Goal: Task Accomplishment & Management: Use online tool/utility

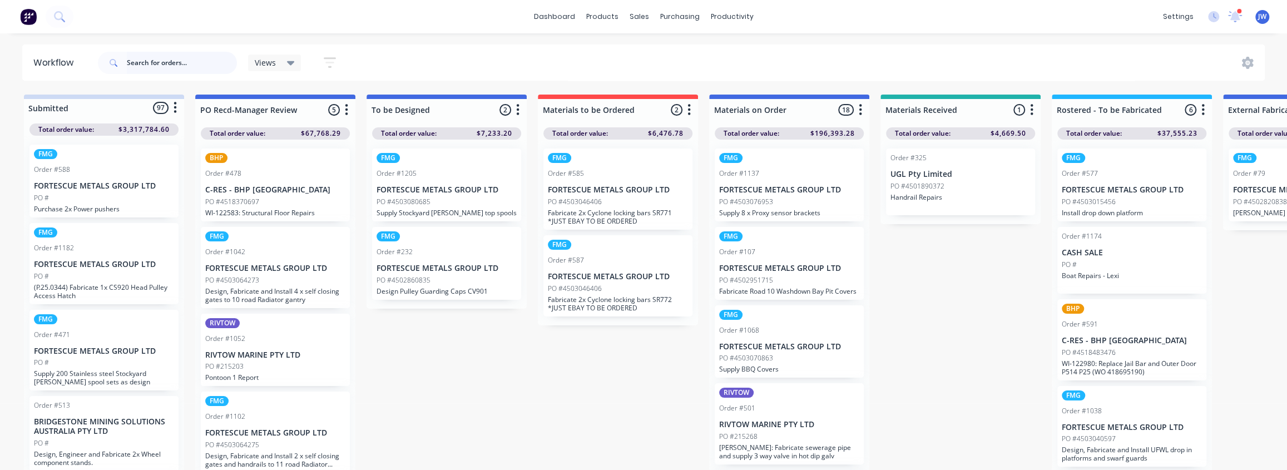
click at [185, 56] on input "text" at bounding box center [182, 63] width 110 height 22
type input "0466"
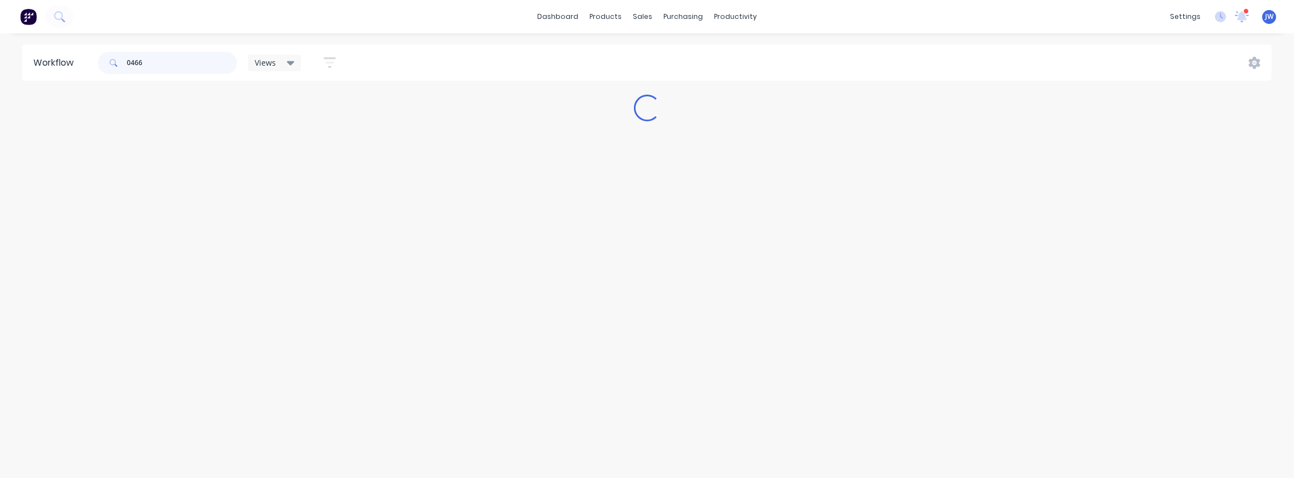
drag, startPoint x: 141, startPoint y: 65, endPoint x: 76, endPoint y: 65, distance: 65.1
click at [78, 65] on header "Workflow 0466 Views Save new view None (Default) edit Labour Only edit VIEW ALL…" at bounding box center [647, 62] width 1250 height 36
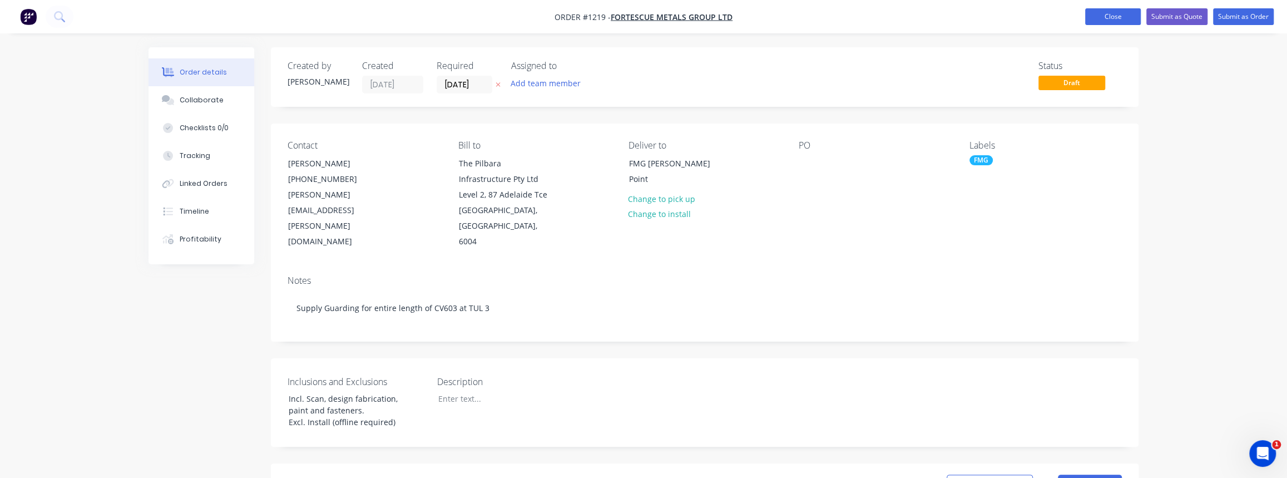
click at [1126, 17] on button "Close" at bounding box center [1113, 16] width 56 height 17
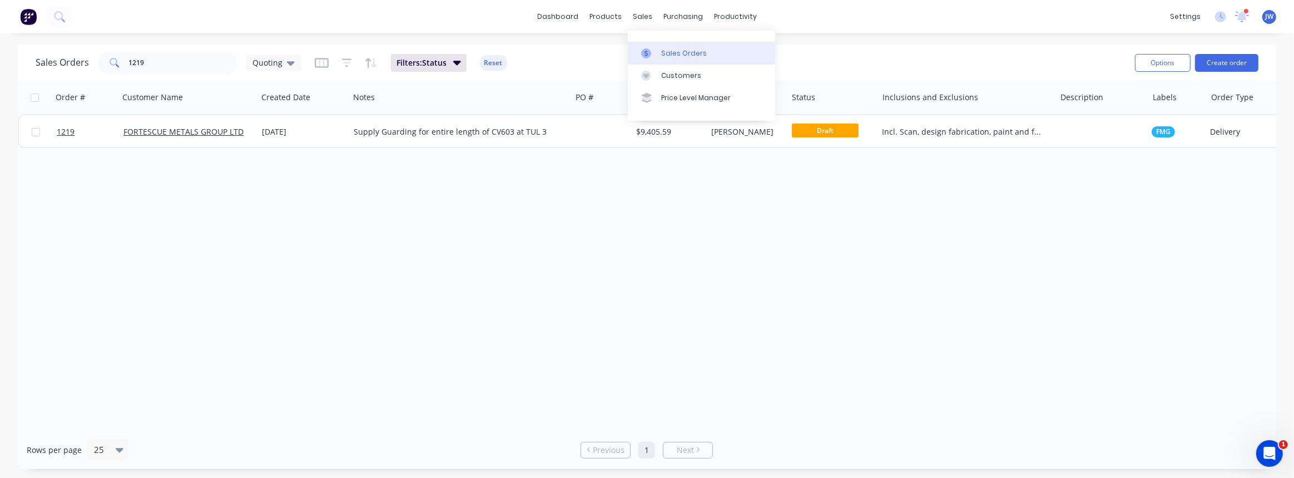
click at [665, 54] on div "Sales Orders" at bounding box center [684, 53] width 46 height 10
drag, startPoint x: 142, startPoint y: 62, endPoint x: 111, endPoint y: 65, distance: 30.7
click at [111, 65] on div "1219" at bounding box center [167, 63] width 139 height 22
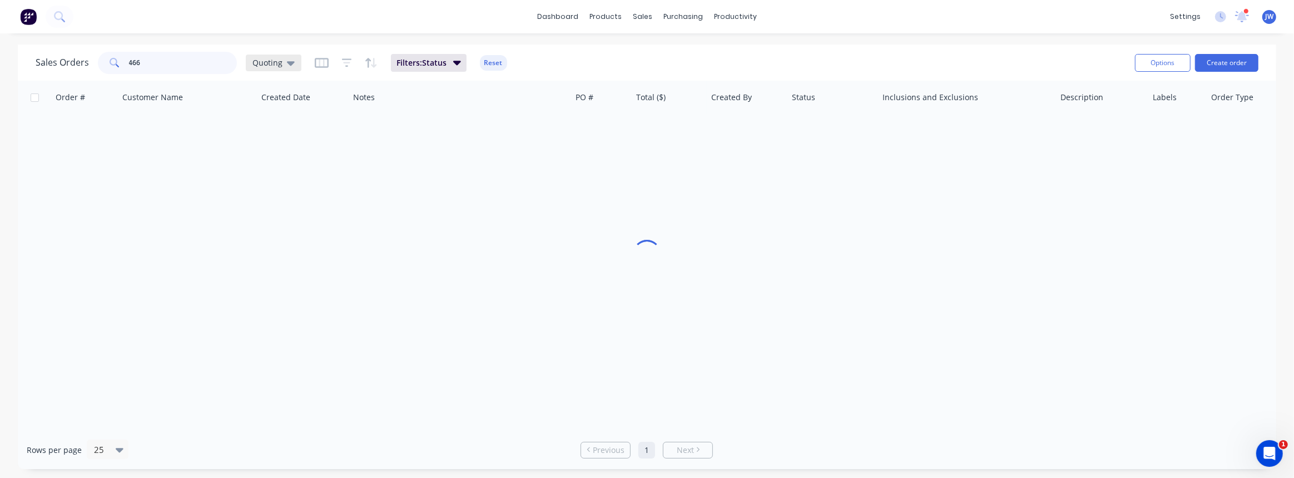
type input "466"
click at [256, 66] on span "Quoting" at bounding box center [268, 63] width 30 height 12
click at [278, 247] on button "VIEW ALL" at bounding box center [312, 246] width 127 height 13
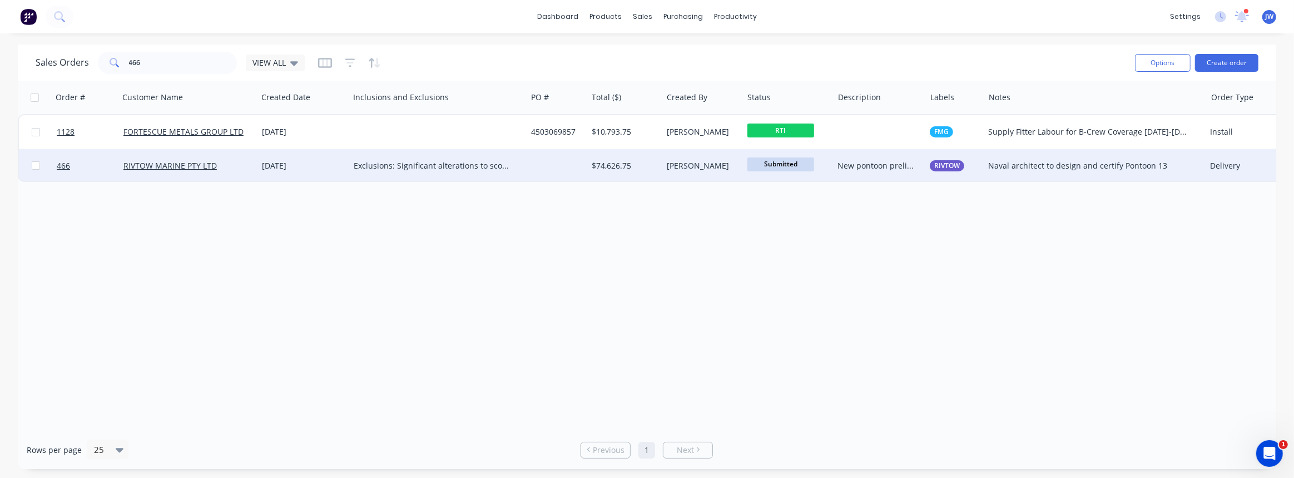
click at [674, 172] on div "[PERSON_NAME]" at bounding box center [702, 165] width 81 height 33
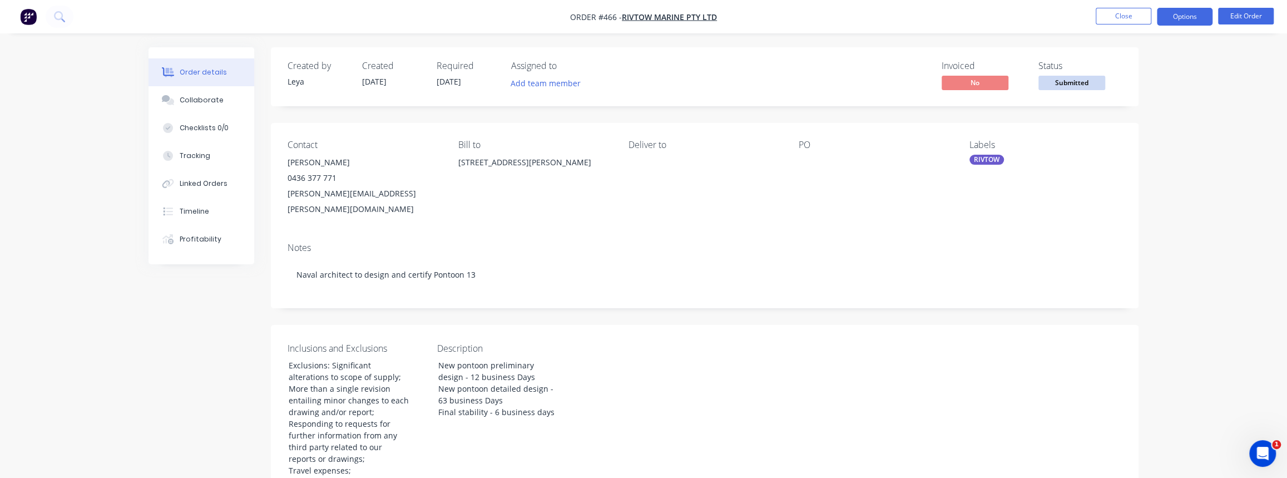
click at [1175, 16] on button "Options" at bounding box center [1185, 17] width 56 height 18
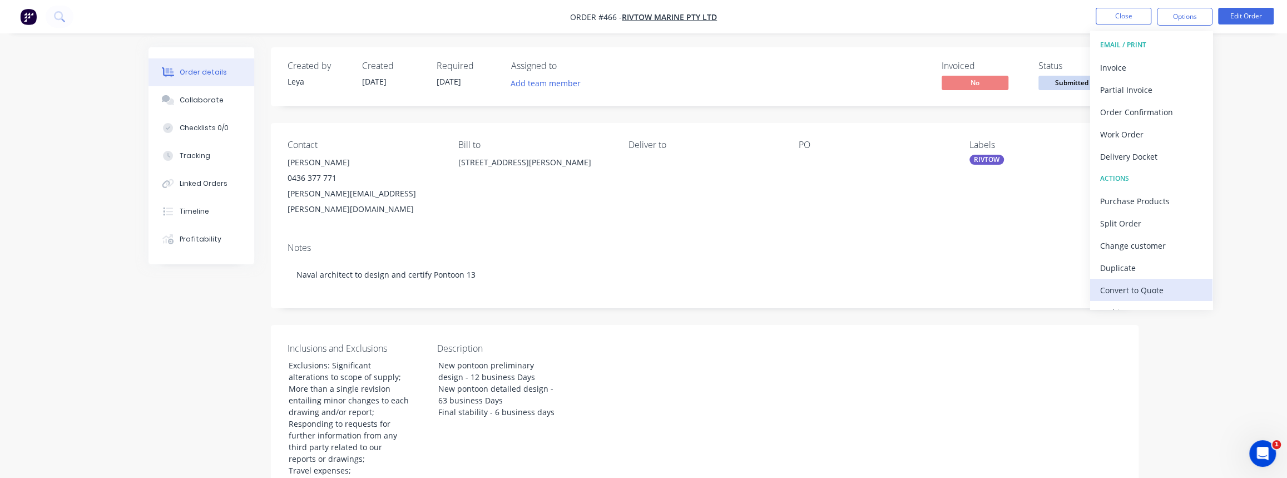
click at [1133, 293] on div "Convert to Quote" at bounding box center [1151, 290] width 102 height 16
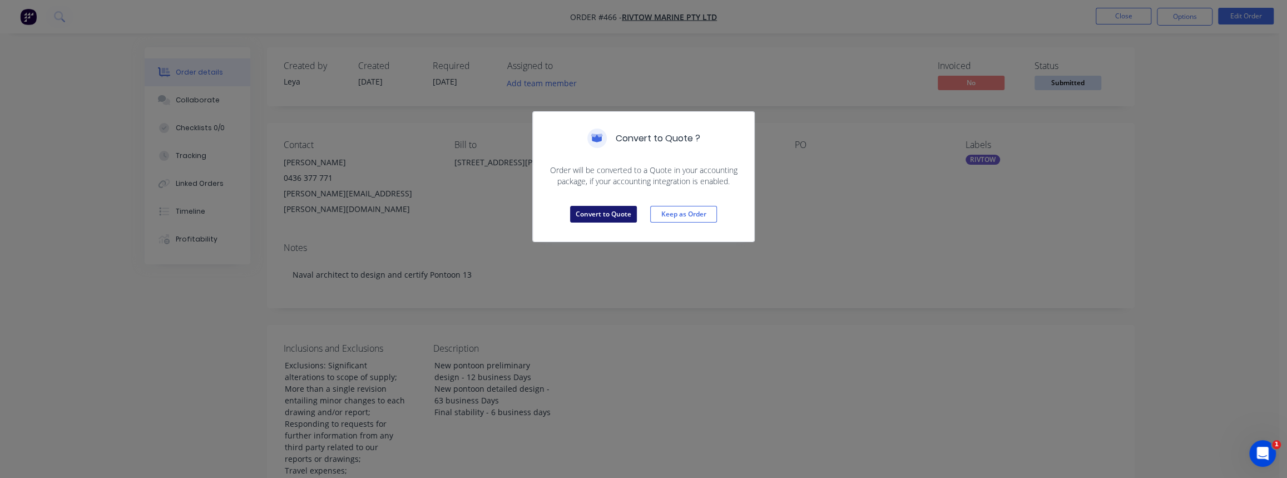
click at [580, 213] on button "Convert to Quote" at bounding box center [603, 214] width 67 height 17
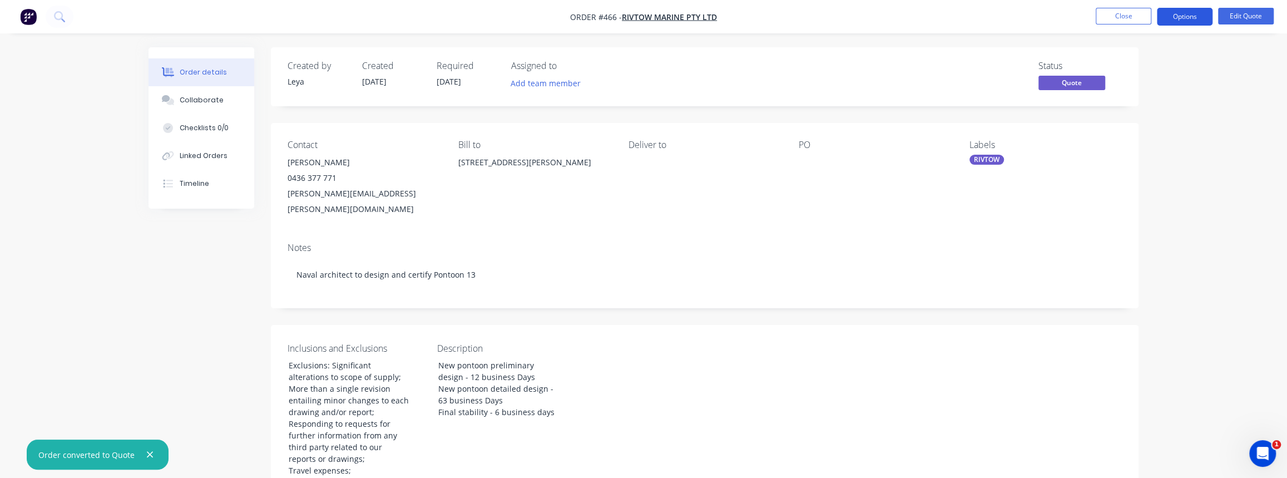
click at [1196, 17] on button "Options" at bounding box center [1185, 17] width 56 height 18
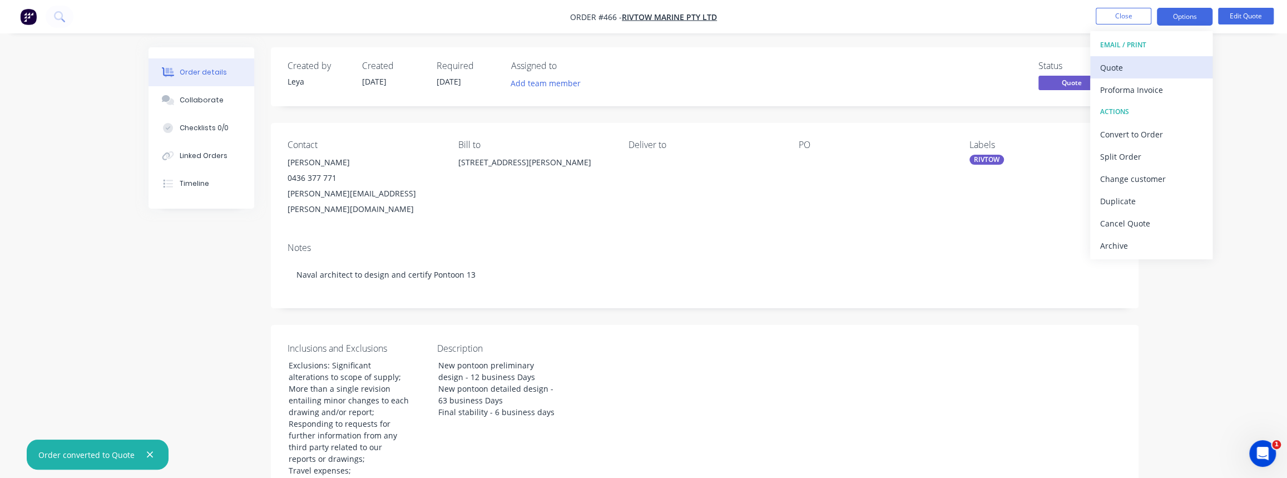
click at [1132, 73] on div "Quote" at bounding box center [1151, 68] width 102 height 16
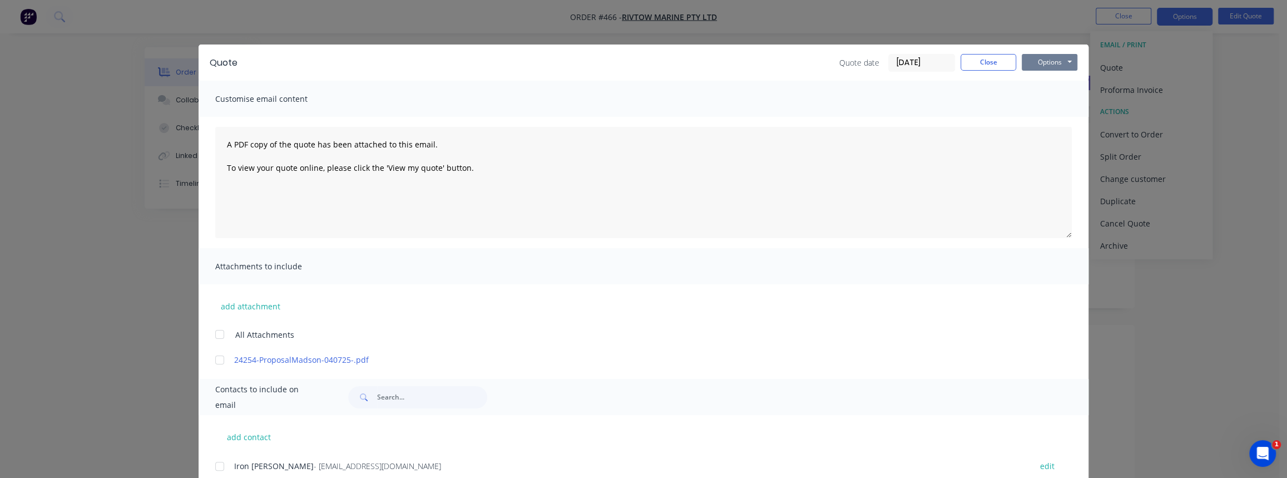
click at [1054, 66] on button "Options" at bounding box center [1050, 62] width 56 height 17
click at [1047, 96] on button "Print" at bounding box center [1057, 100] width 71 height 18
drag, startPoint x: 973, startPoint y: 59, endPoint x: 1045, endPoint y: 46, distance: 73.0
click at [973, 59] on button "Close" at bounding box center [989, 62] width 56 height 17
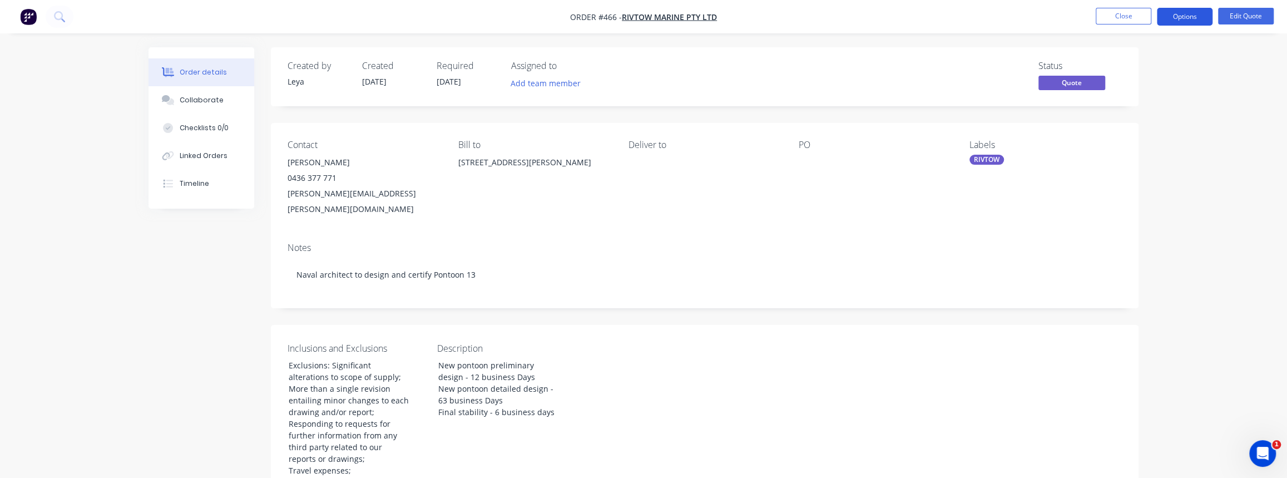
click at [1190, 15] on button "Options" at bounding box center [1185, 17] width 56 height 18
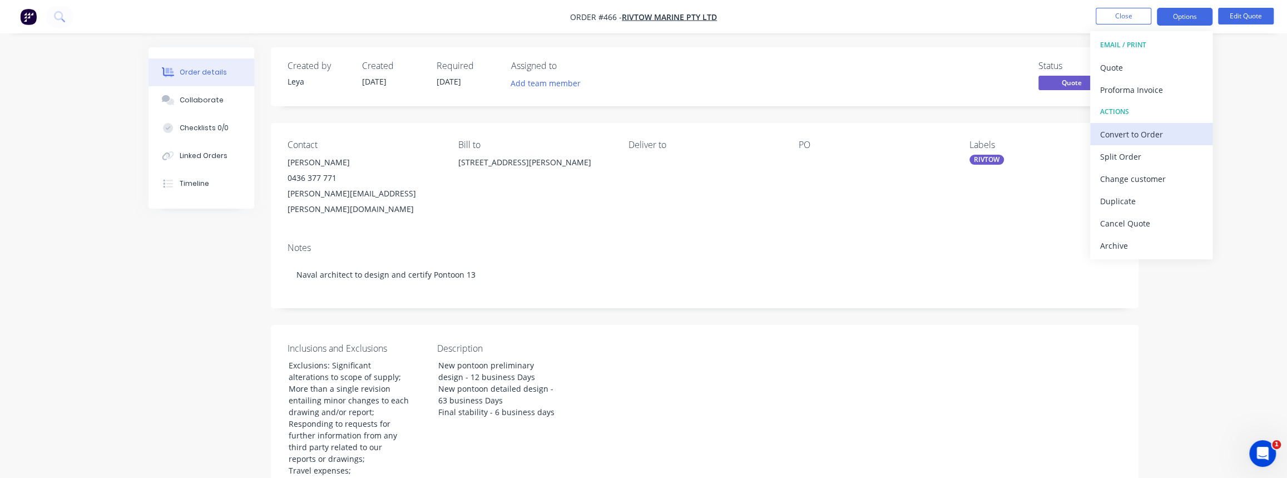
click at [1146, 135] on div "Convert to Order" at bounding box center [1151, 134] width 102 height 16
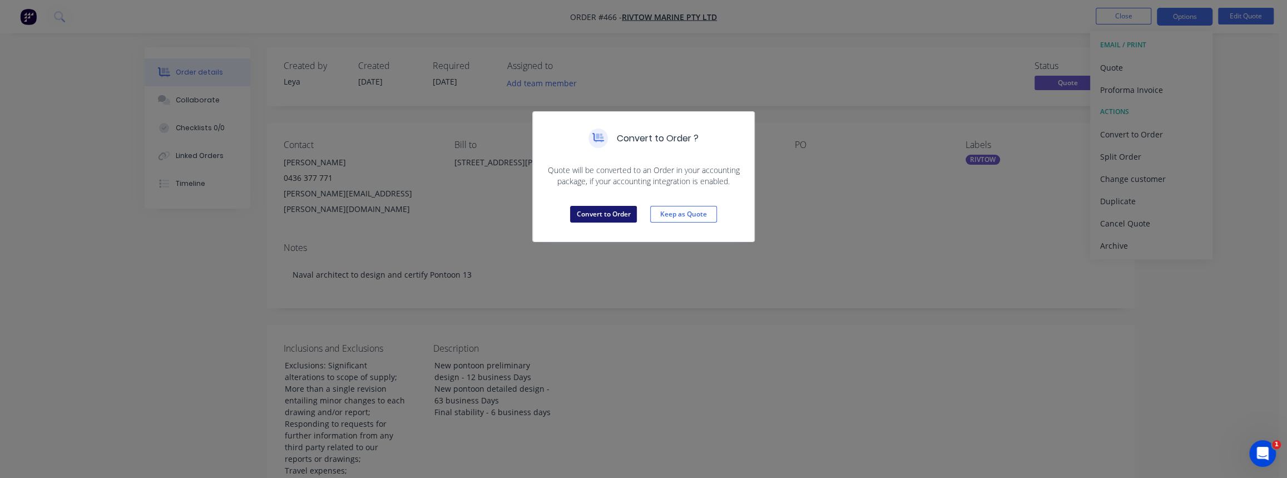
click at [580, 215] on button "Convert to Order" at bounding box center [603, 214] width 67 height 17
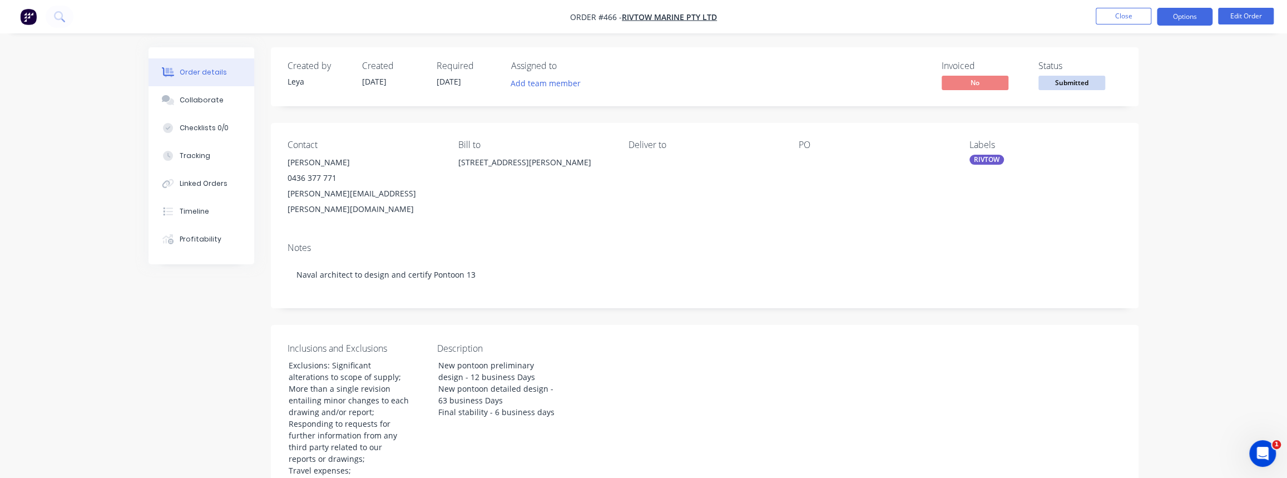
click at [1180, 23] on button "Options" at bounding box center [1185, 17] width 56 height 18
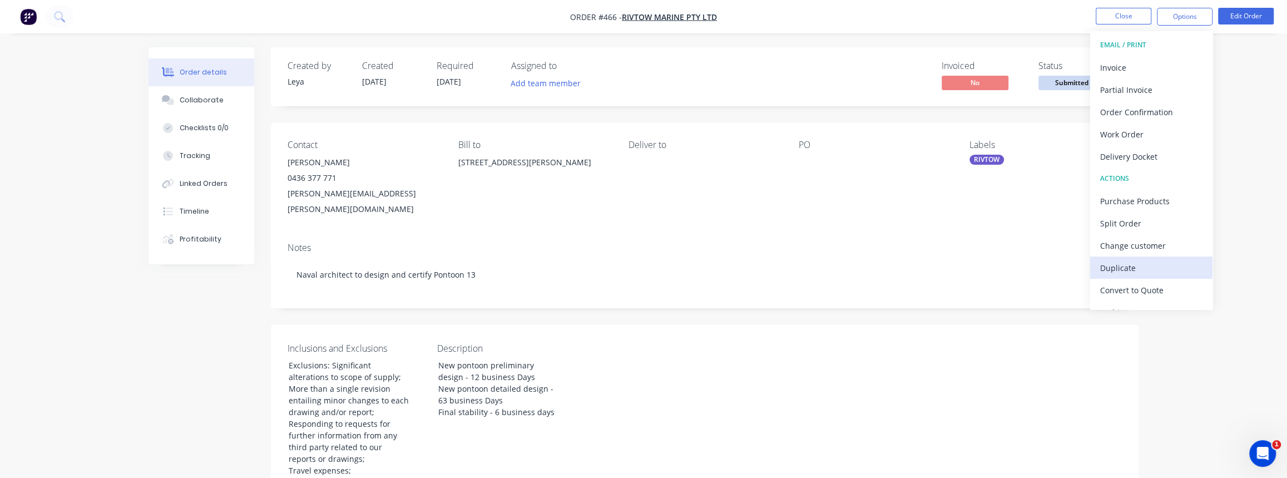
click at [1134, 268] on div "Duplicate" at bounding box center [1151, 268] width 102 height 16
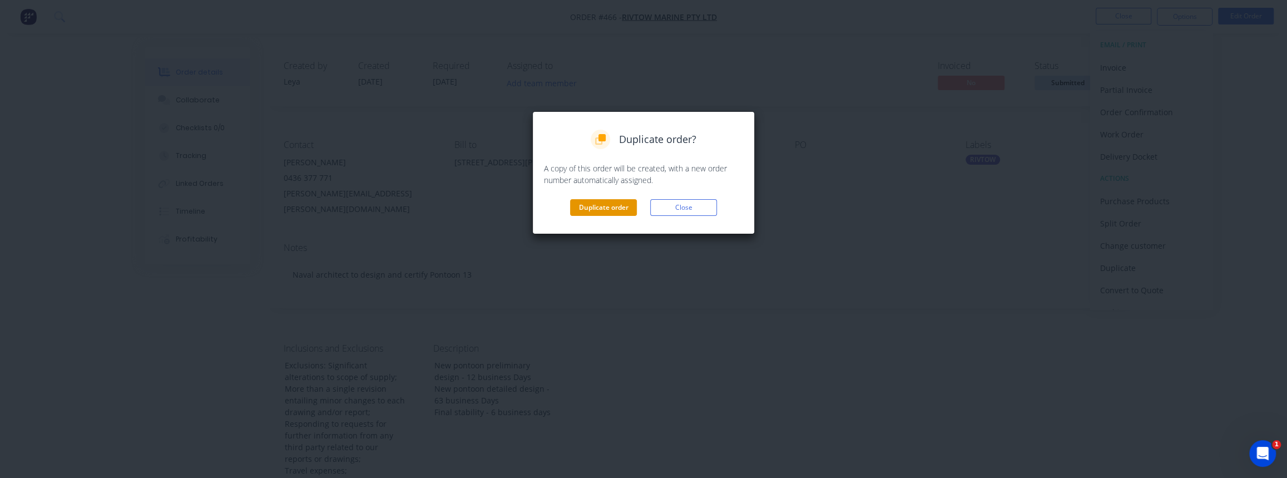
click at [601, 202] on button "Duplicate order" at bounding box center [603, 207] width 67 height 17
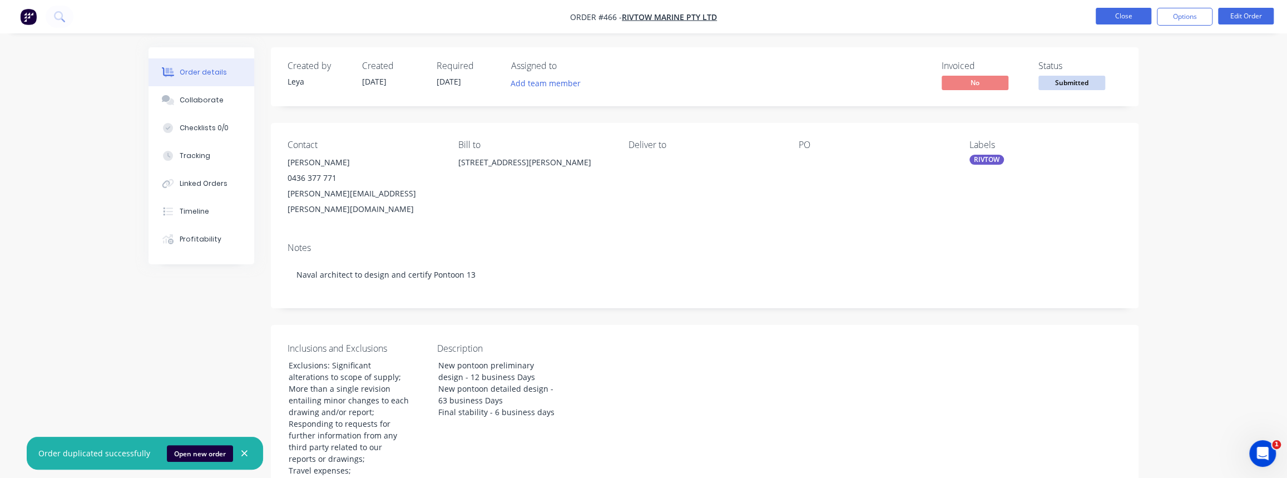
click at [1136, 11] on button "Close" at bounding box center [1124, 16] width 56 height 17
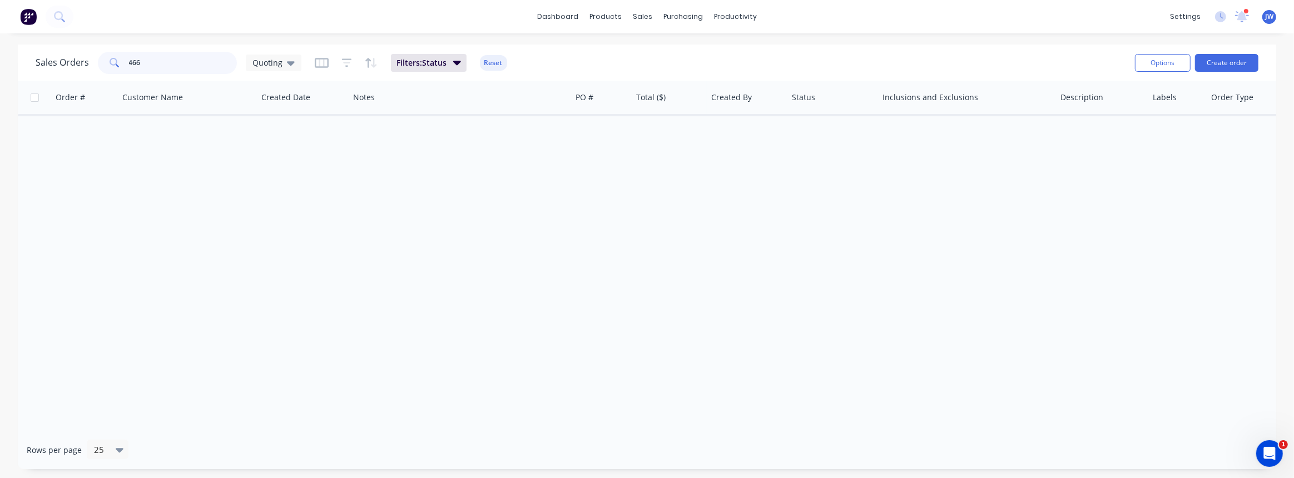
drag, startPoint x: 61, startPoint y: 57, endPoint x: 12, endPoint y: 52, distance: 49.8
click at [13, 52] on div "Sales Orders 466 Quoting Filters: Status Reset Options Create order Order # Cus…" at bounding box center [647, 256] width 1294 height 424
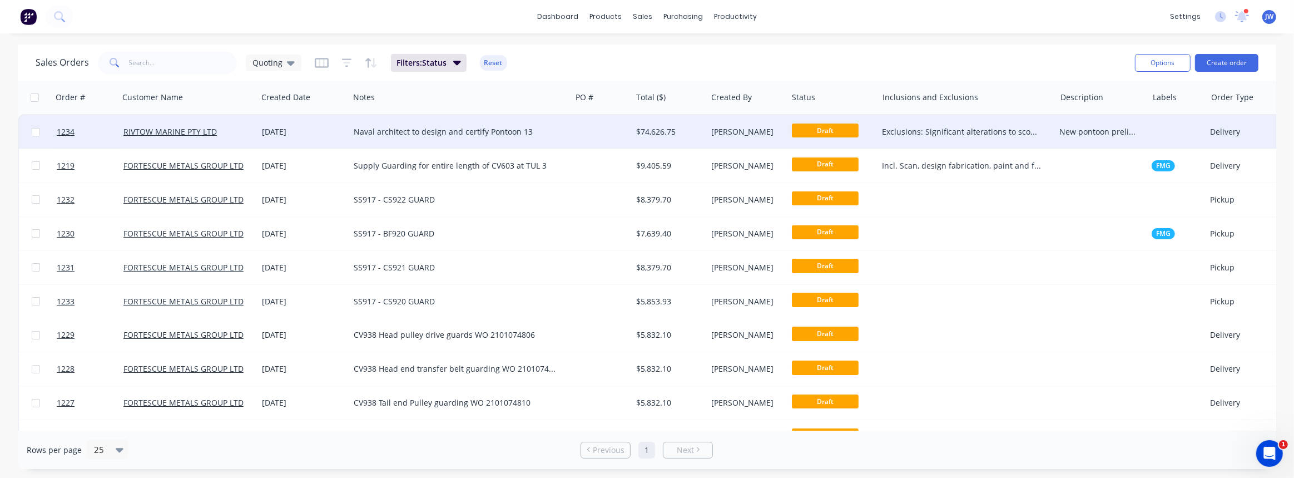
click at [554, 132] on div "Naval architect to design and certify Pontoon 13" at bounding box center [455, 131] width 202 height 11
click at [606, 137] on div at bounding box center [601, 131] width 61 height 33
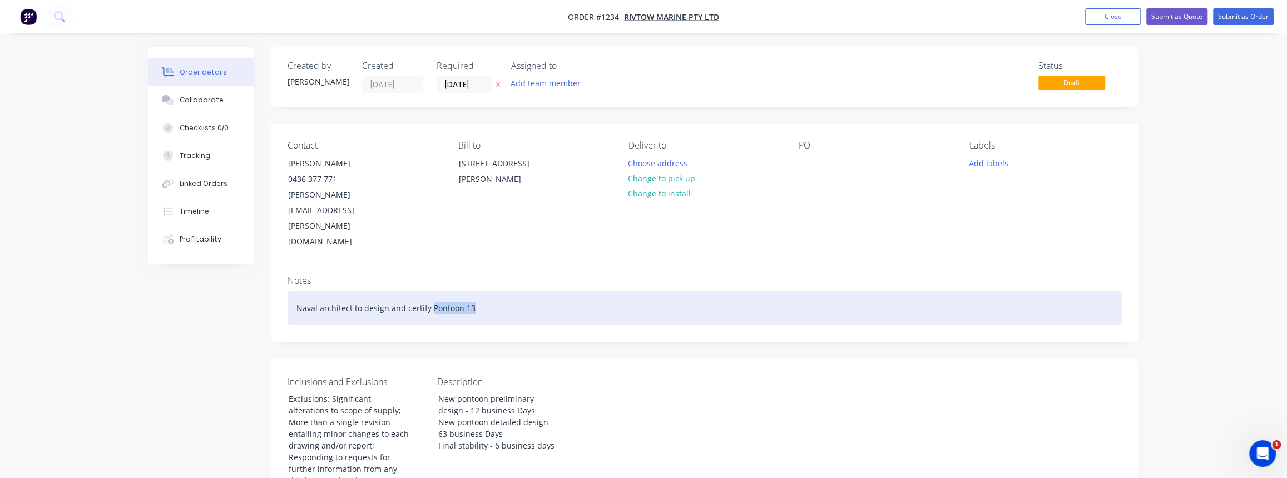
drag, startPoint x: 473, startPoint y: 266, endPoint x: 434, endPoint y: 266, distance: 38.9
click at [434, 291] on div "Naval architect to design and certify Pontoon 13" at bounding box center [705, 308] width 834 height 34
click at [434, 291] on div "Naval architect to design and certify Psubsequent" at bounding box center [705, 308] width 834 height 34
click at [487, 291] on div "Naval architect to design and certify subsequent" at bounding box center [705, 308] width 834 height 34
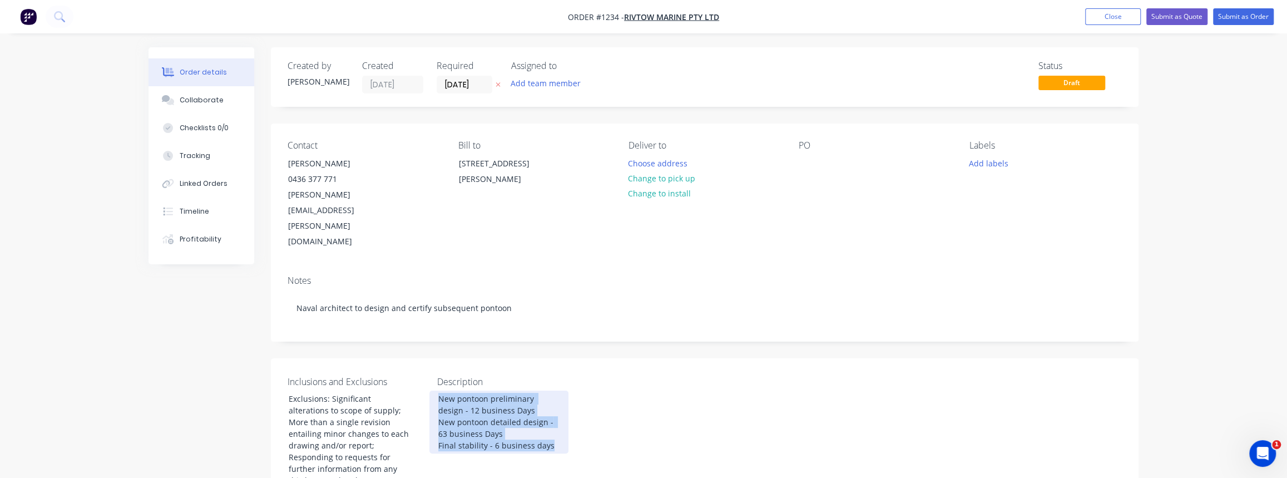
drag, startPoint x: 555, startPoint y: 395, endPoint x: 436, endPoint y: 350, distance: 126.7
click at [436, 390] on div "New pontoon preliminary design - 12 business Days New pontoon detailed design -…" at bounding box center [498, 421] width 139 height 63
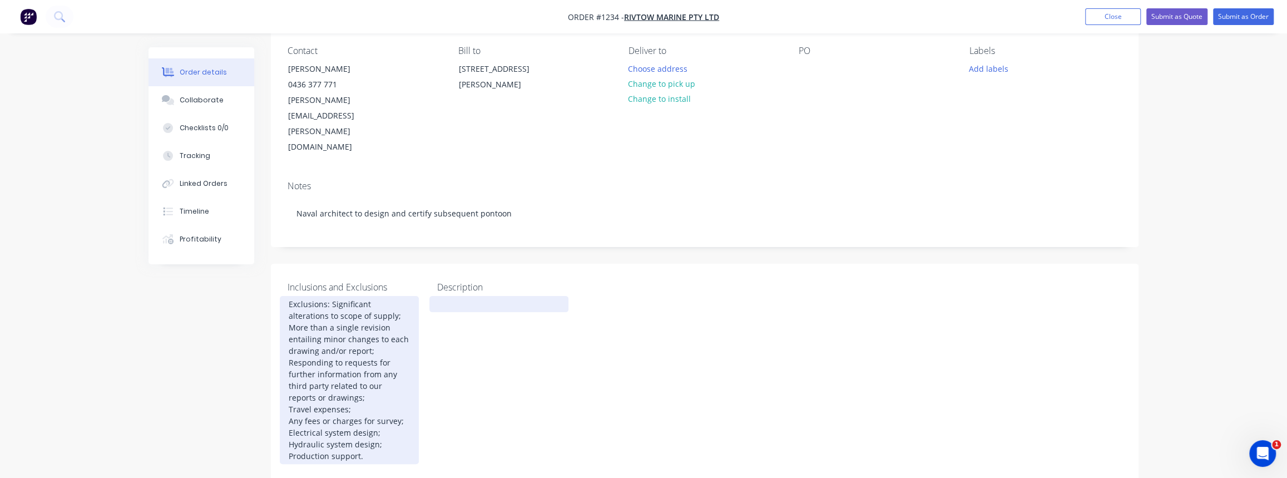
scroll to position [101, 0]
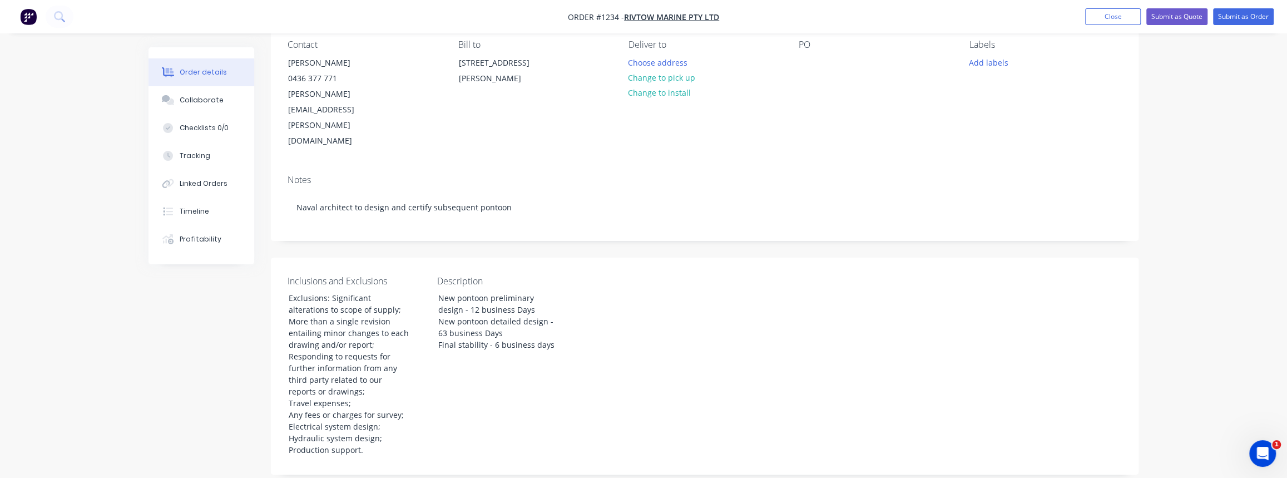
click at [581, 323] on div "Inclusions and Exclusions Exclusions: Significant alterations to scope of suppl…" at bounding box center [705, 366] width 868 height 217
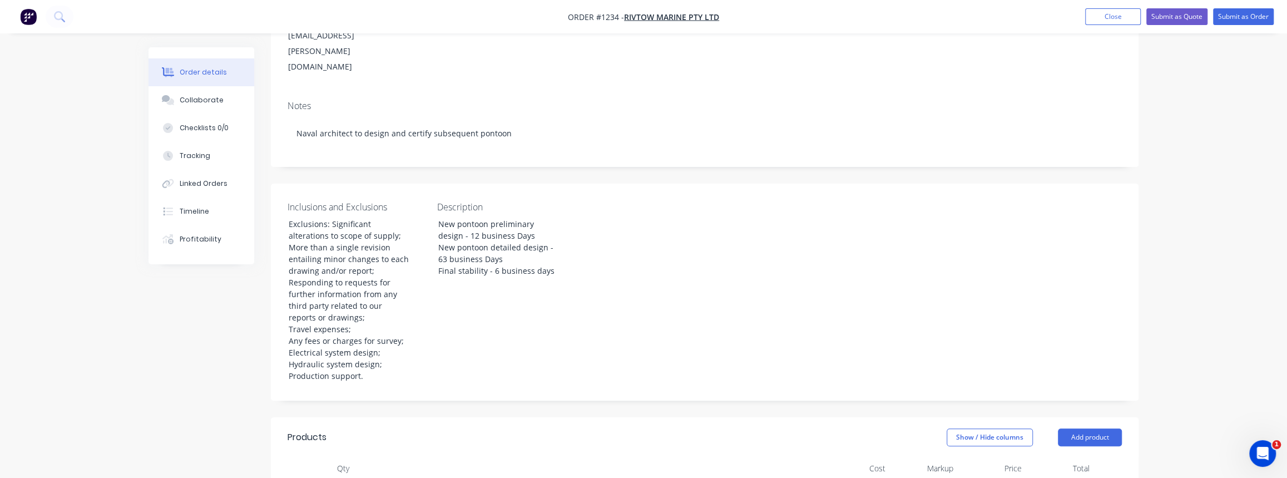
scroll to position [354, 0]
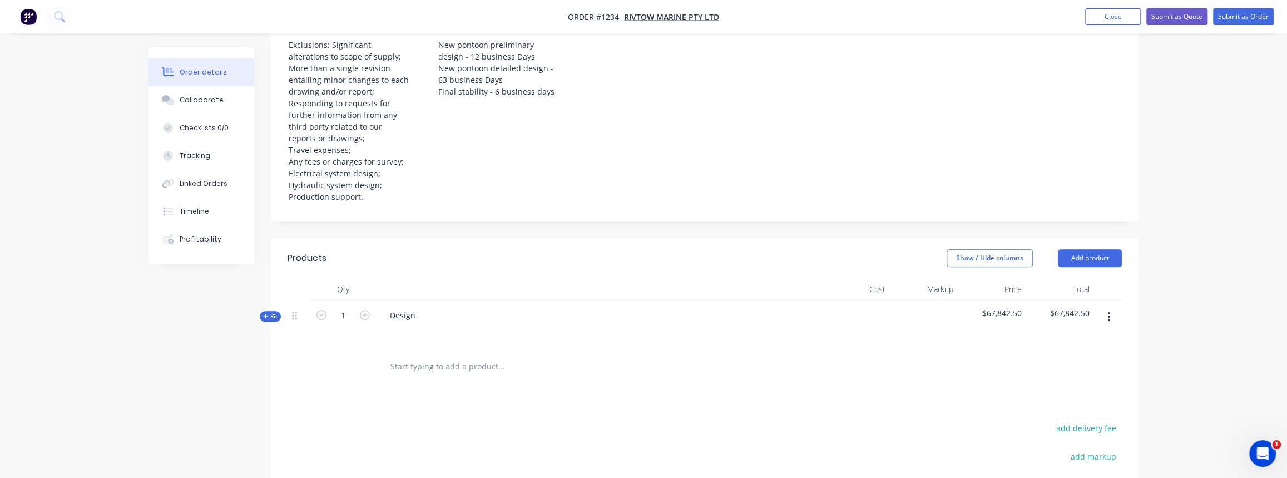
click at [1000, 307] on span "$67,842.50" at bounding box center [992, 313] width 60 height 12
click at [1013, 307] on span "$67,842.50" at bounding box center [992, 313] width 60 height 12
click at [1106, 307] on button "button" at bounding box center [1109, 317] width 26 height 20
click at [1188, 15] on button "Submit as Quote" at bounding box center [1176, 16] width 61 height 17
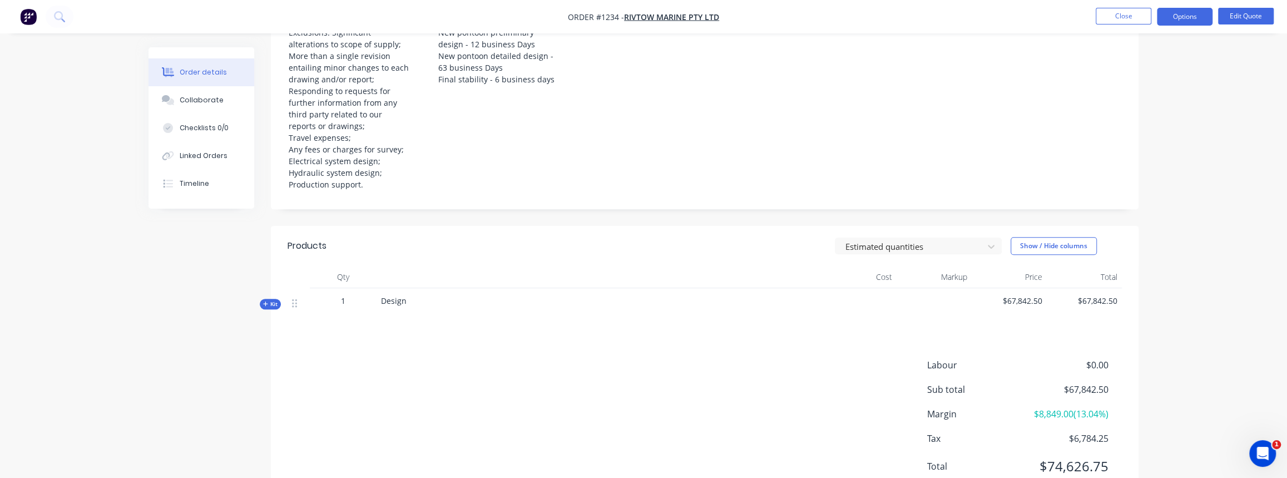
scroll to position [360, 0]
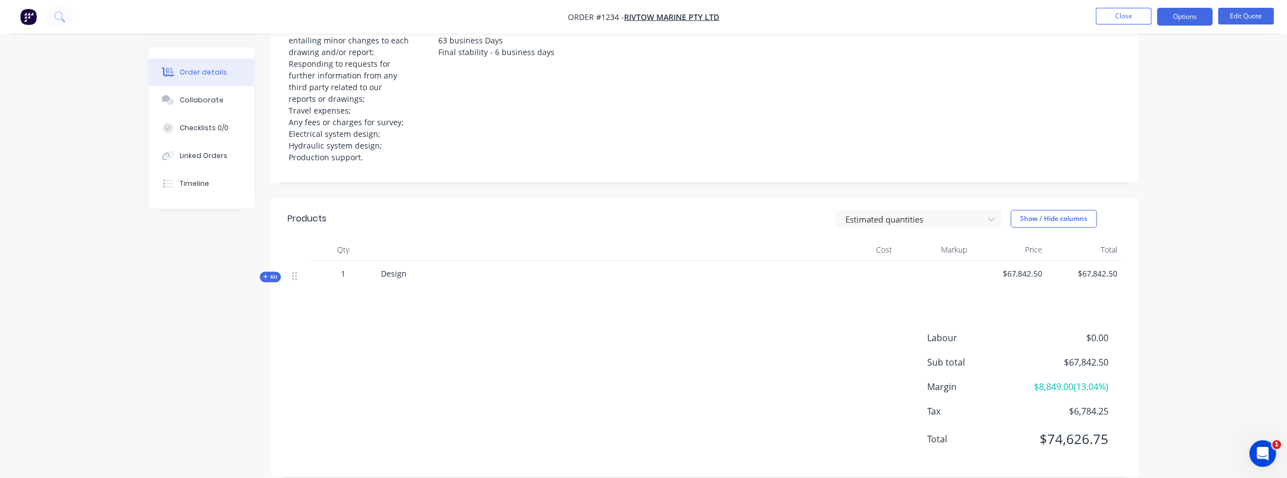
click at [272, 273] on span "Kit" at bounding box center [270, 277] width 14 height 8
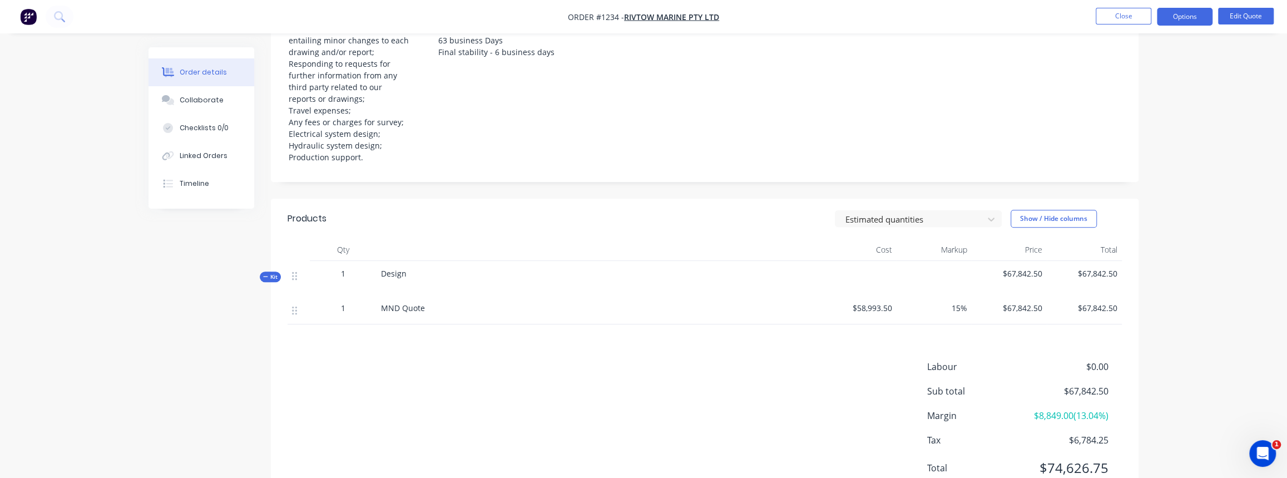
click at [869, 302] on span "$58,993.50" at bounding box center [859, 308] width 66 height 12
click at [877, 302] on span "$58,993.50" at bounding box center [859, 308] width 66 height 12
click at [883, 302] on span "$58,993.50" at bounding box center [859, 308] width 66 height 12
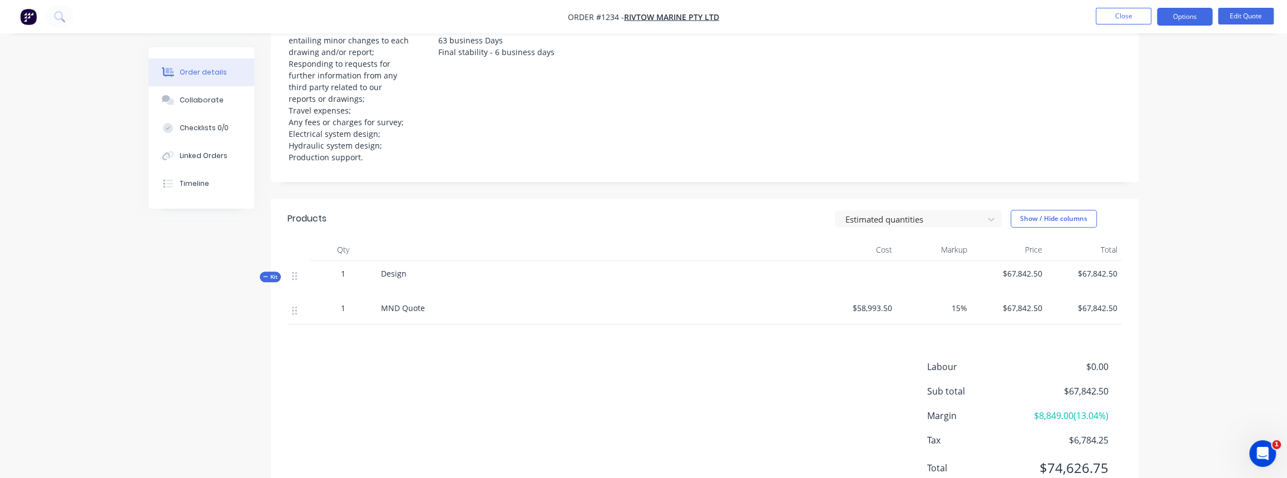
click at [892, 302] on span "$58,993.50" at bounding box center [859, 308] width 66 height 12
click at [884, 302] on span "$58,993.50" at bounding box center [859, 308] width 66 height 12
click at [1256, 11] on button "Edit Quote" at bounding box center [1246, 16] width 56 height 17
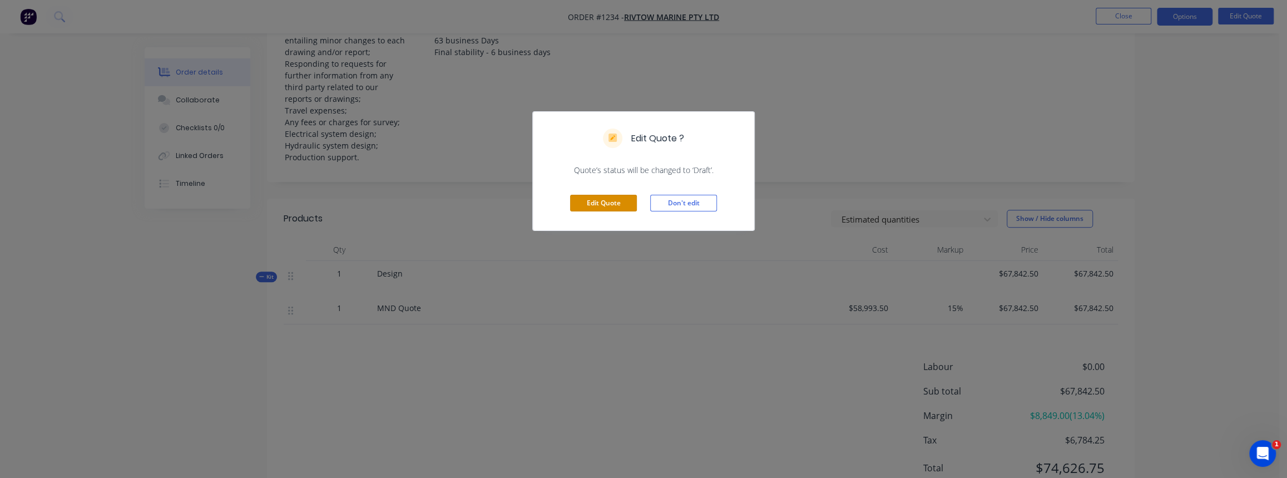
drag, startPoint x: 601, startPoint y: 206, endPoint x: 707, endPoint y: 220, distance: 107.7
click at [601, 206] on button "Edit Quote" at bounding box center [603, 203] width 67 height 17
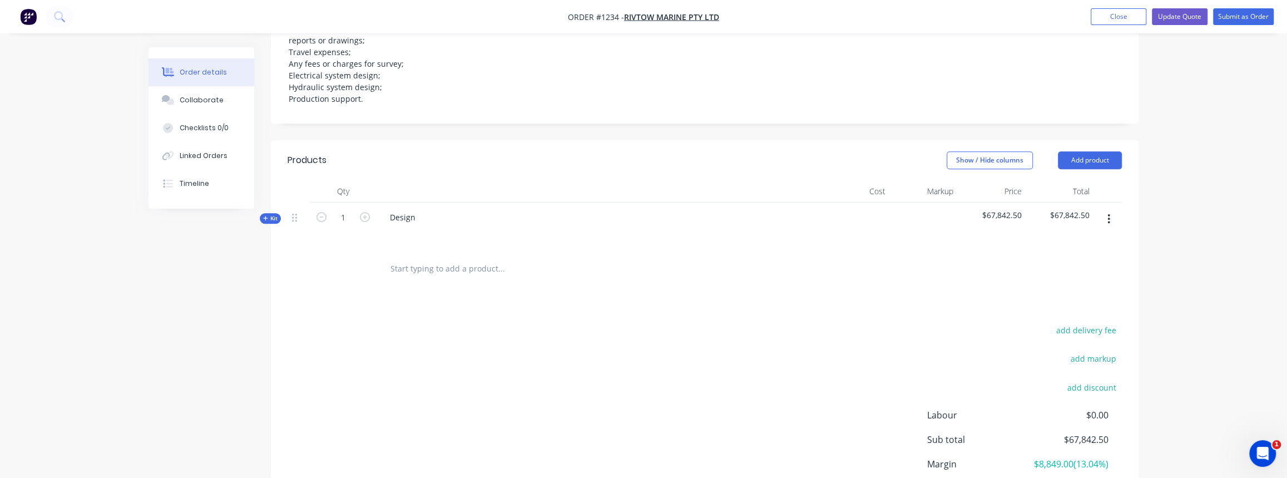
scroll to position [497, 0]
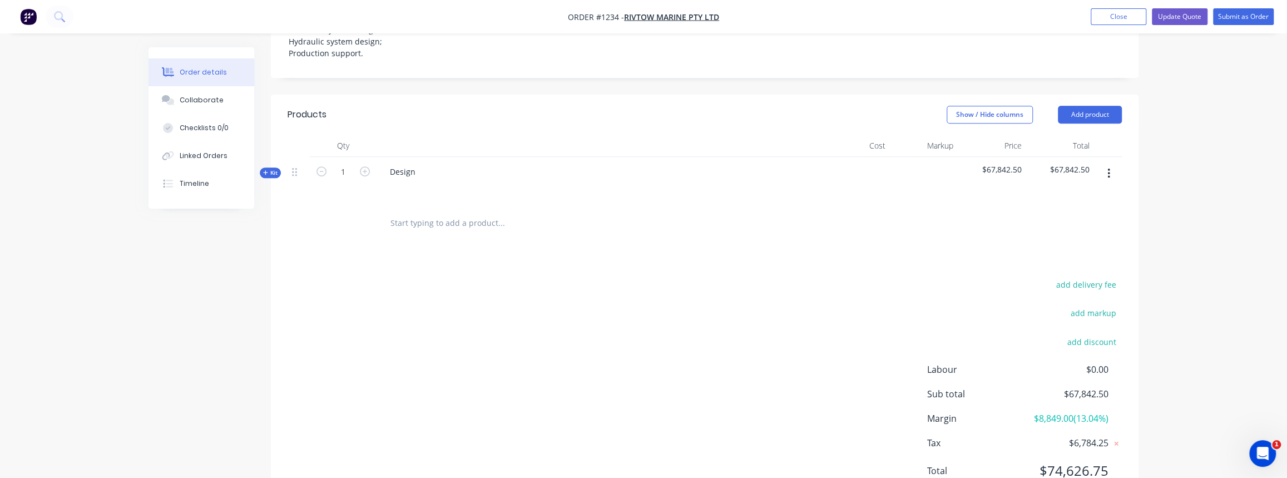
drag, startPoint x: 263, startPoint y: 126, endPoint x: 290, endPoint y: 130, distance: 27.1
click at [263, 170] on icon "button" at bounding box center [265, 173] width 5 height 6
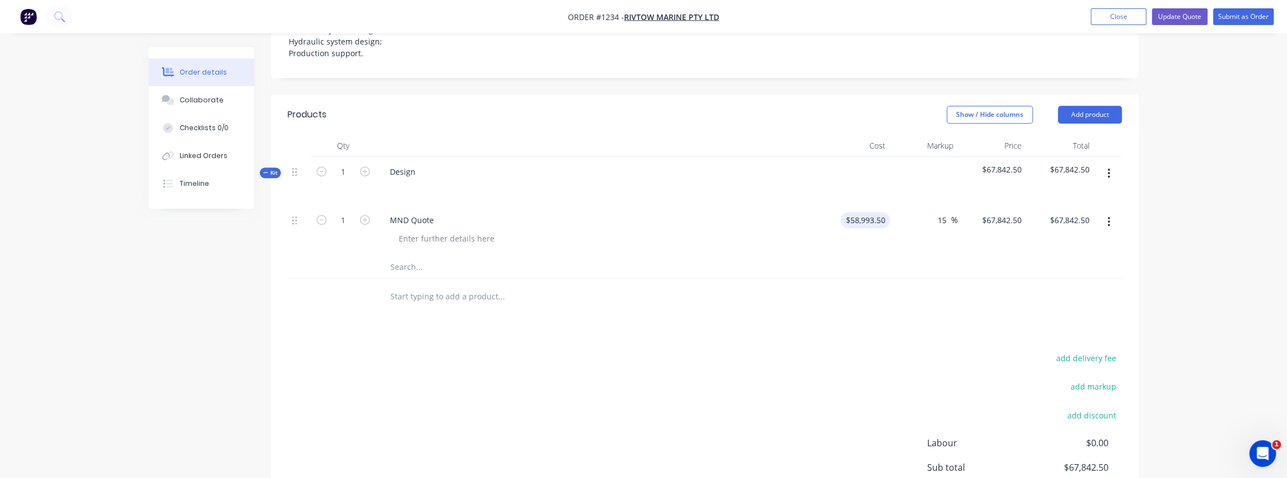
type input "58993.5"
click at [879, 212] on input "58993.5" at bounding box center [867, 220] width 45 height 16
type input "$14,748.38"
type input "$16,960.6307"
type input "$16,960.63"
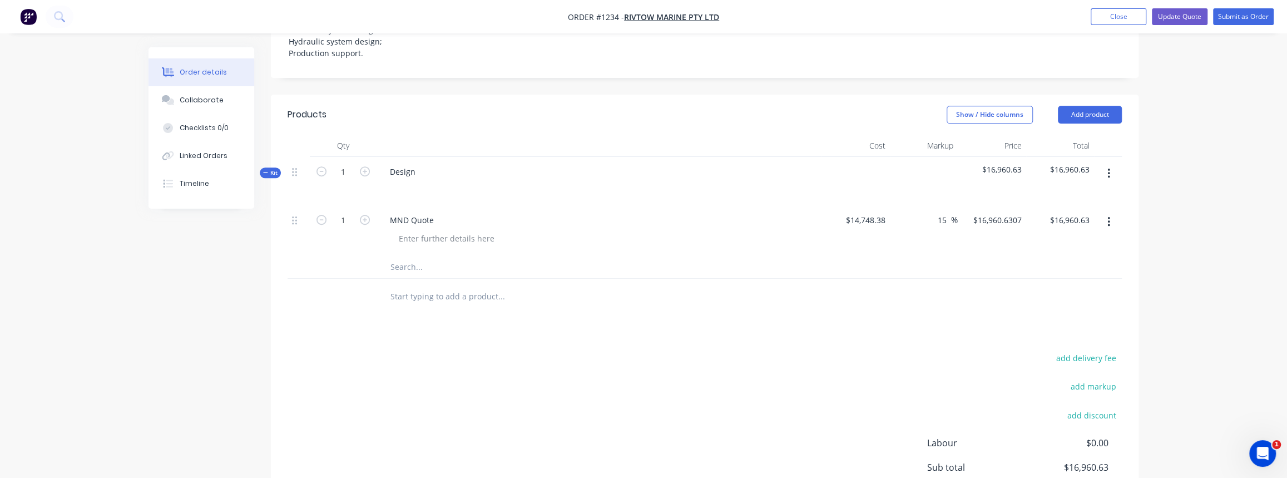
click at [912, 256] on div at bounding box center [705, 267] width 834 height 23
click at [1180, 17] on button "Update Quote" at bounding box center [1180, 16] width 56 height 17
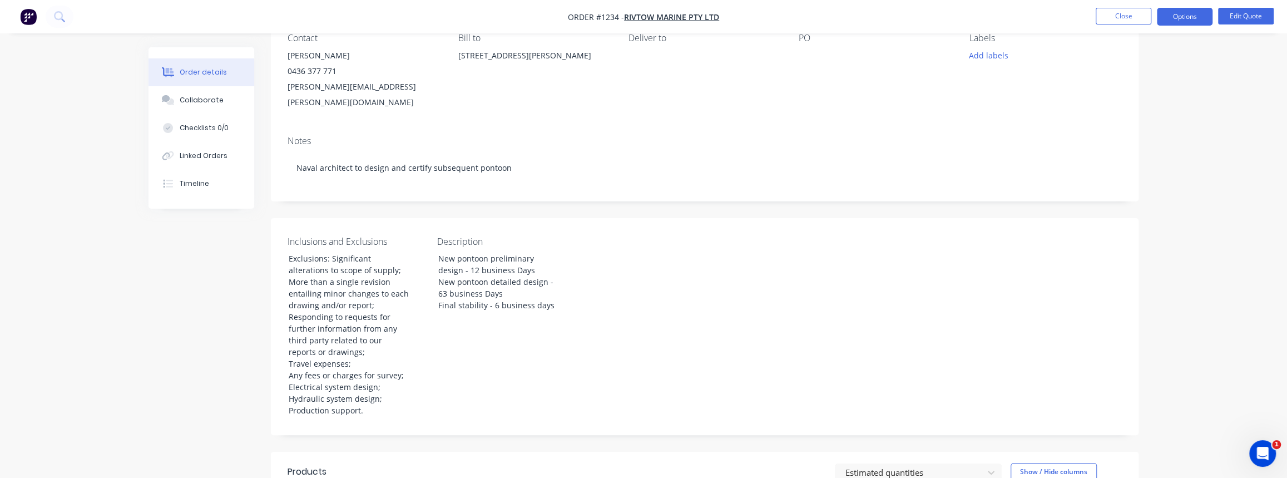
scroll to position [50, 0]
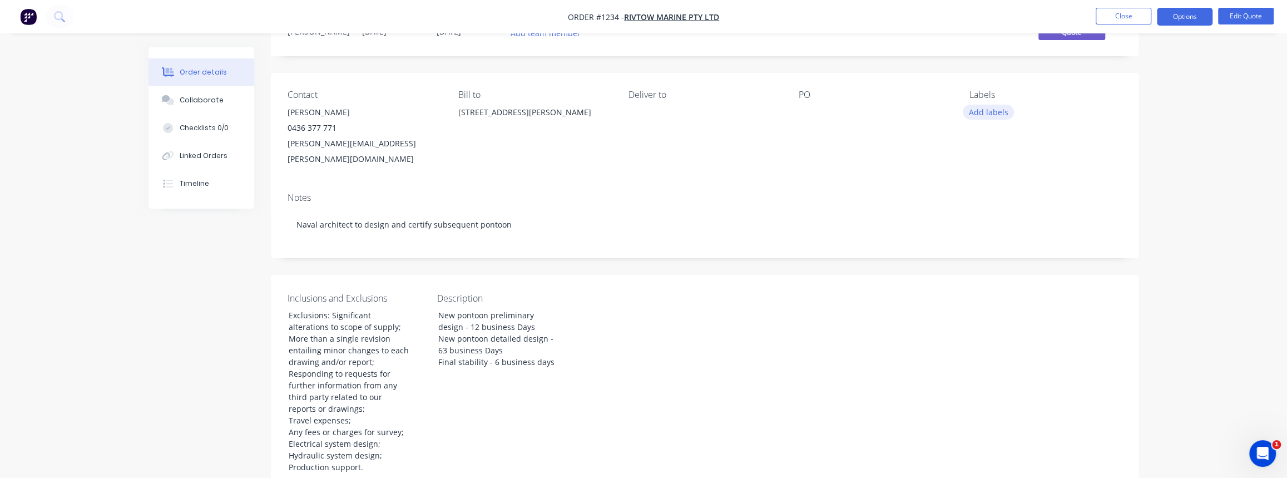
click at [988, 113] on button "Add labels" at bounding box center [988, 112] width 51 height 15
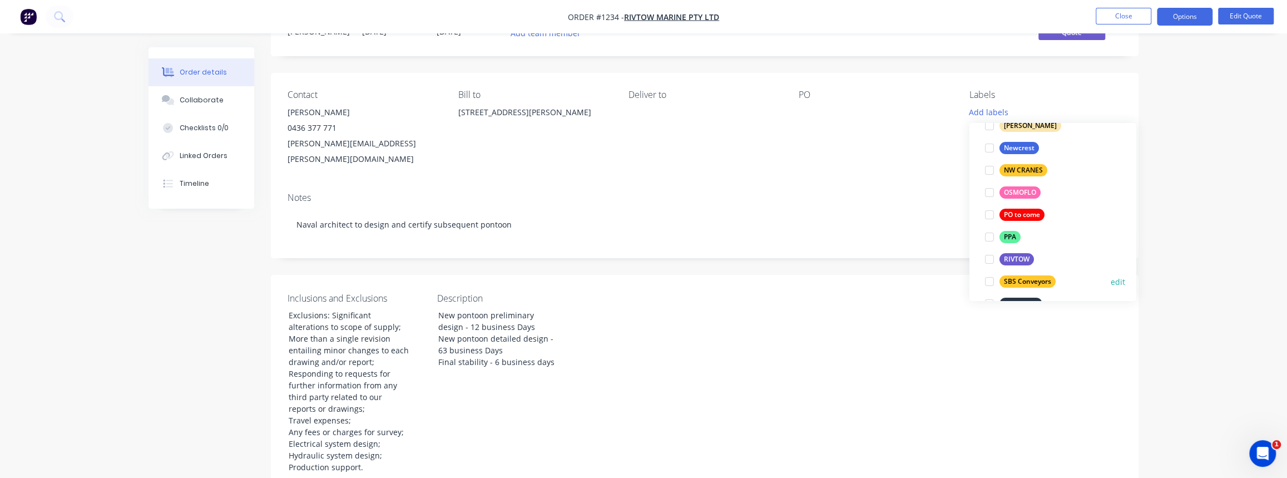
scroll to position [202, 0]
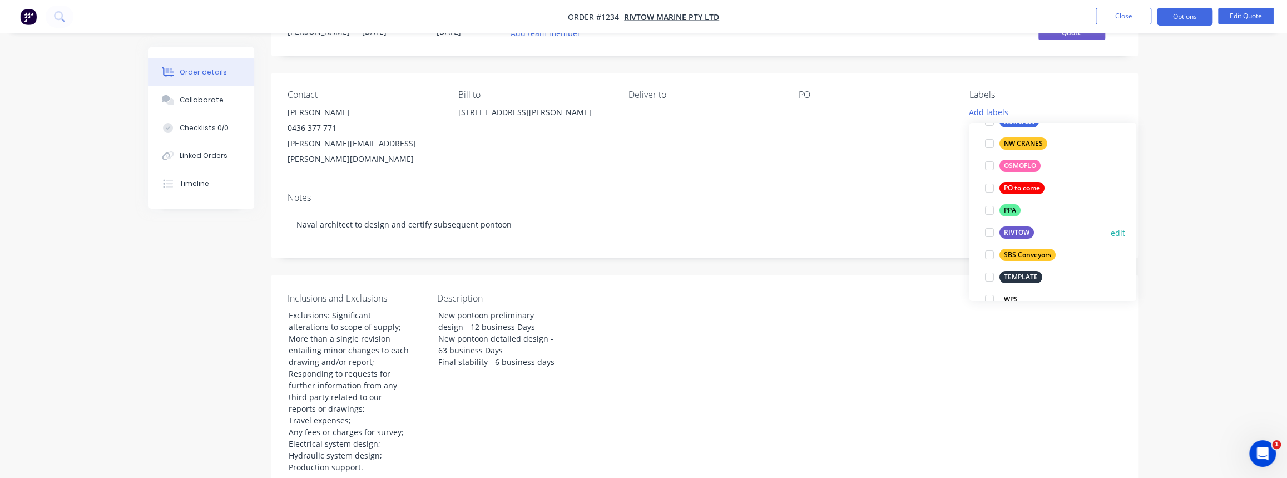
click at [1018, 235] on div "RIVTOW" at bounding box center [1016, 232] width 34 height 12
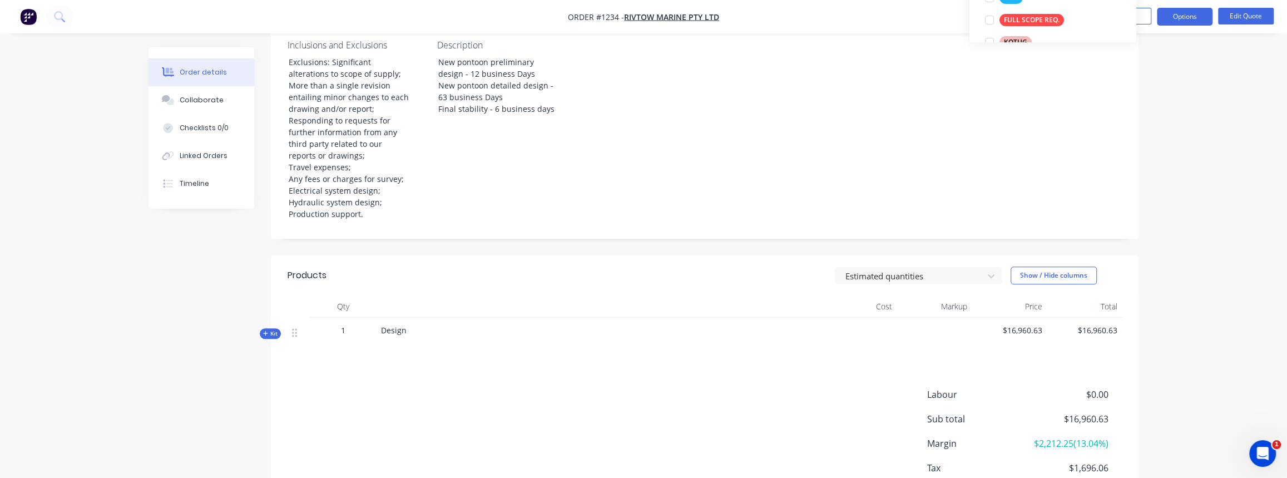
scroll to position [0, 0]
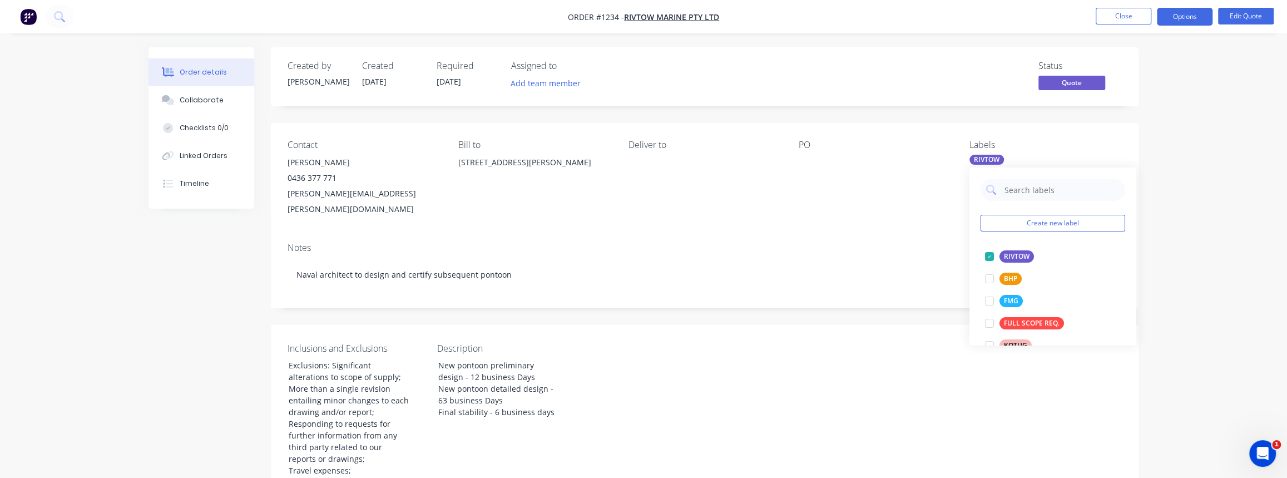
click at [1166, 136] on div "Order details Collaborate Checklists 0/0 Linked Orders Timeline Order details C…" at bounding box center [643, 426] width 1287 height 853
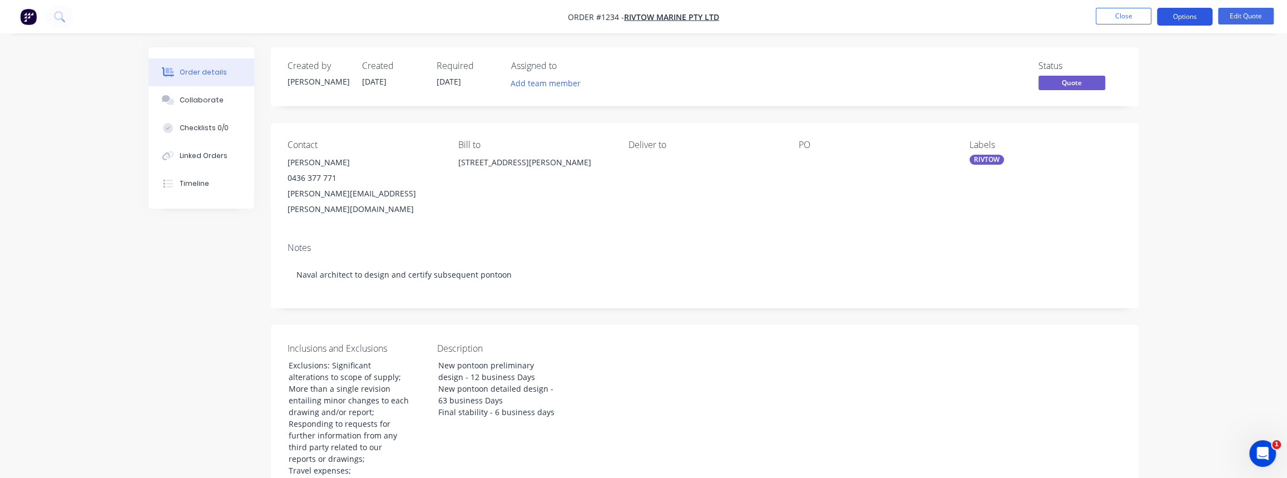
click at [1187, 11] on button "Options" at bounding box center [1185, 17] width 56 height 18
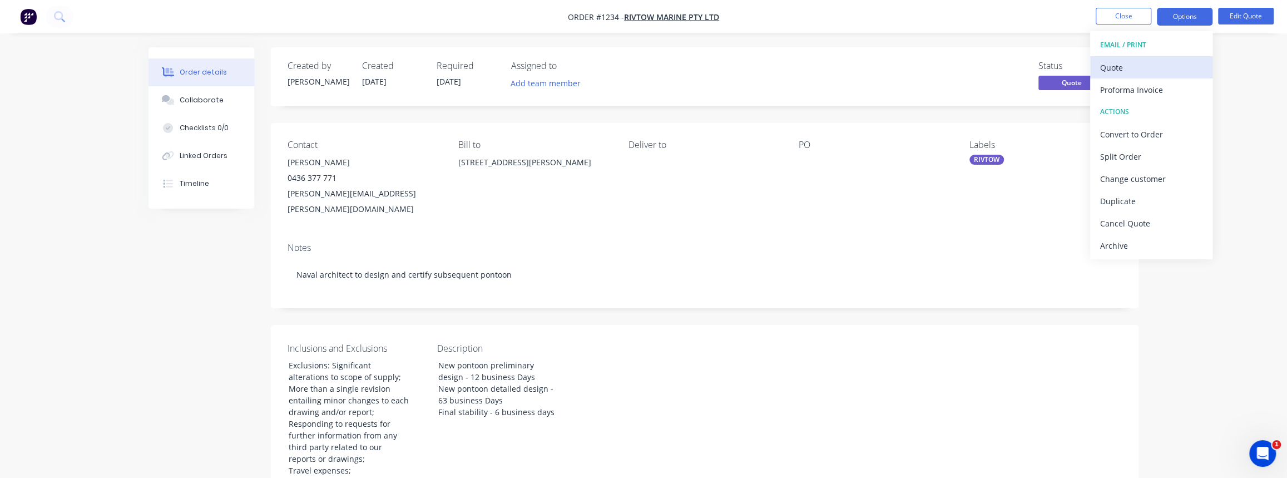
click at [1132, 64] on div "Quote" at bounding box center [1151, 68] width 102 height 16
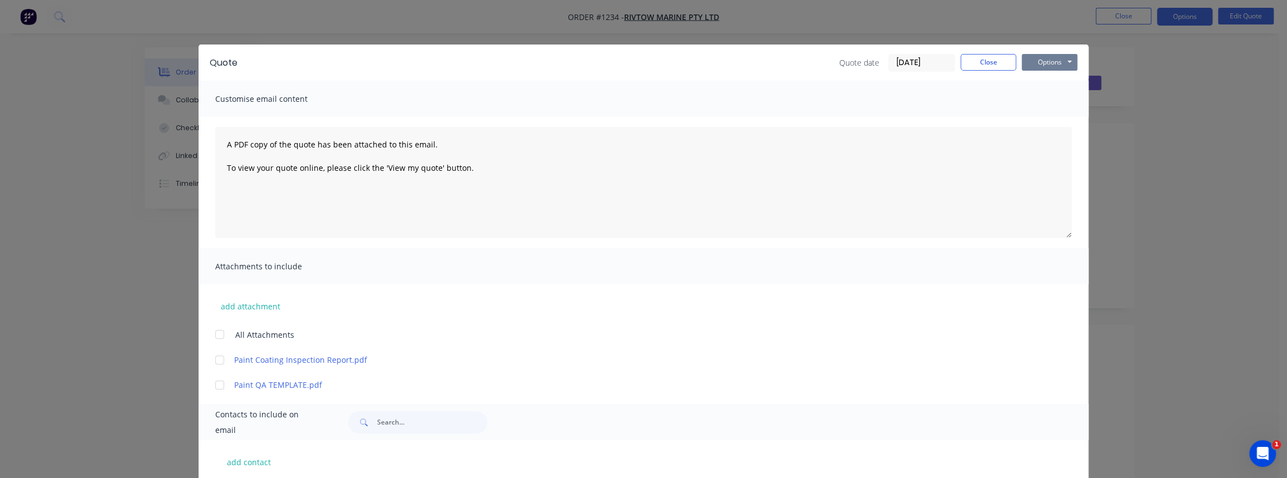
click at [1045, 61] on button "Options" at bounding box center [1050, 62] width 56 height 17
click at [1047, 97] on button "Print" at bounding box center [1057, 100] width 71 height 18
drag, startPoint x: 992, startPoint y: 58, endPoint x: 1102, endPoint y: 36, distance: 112.3
click at [992, 58] on button "Close" at bounding box center [989, 62] width 56 height 17
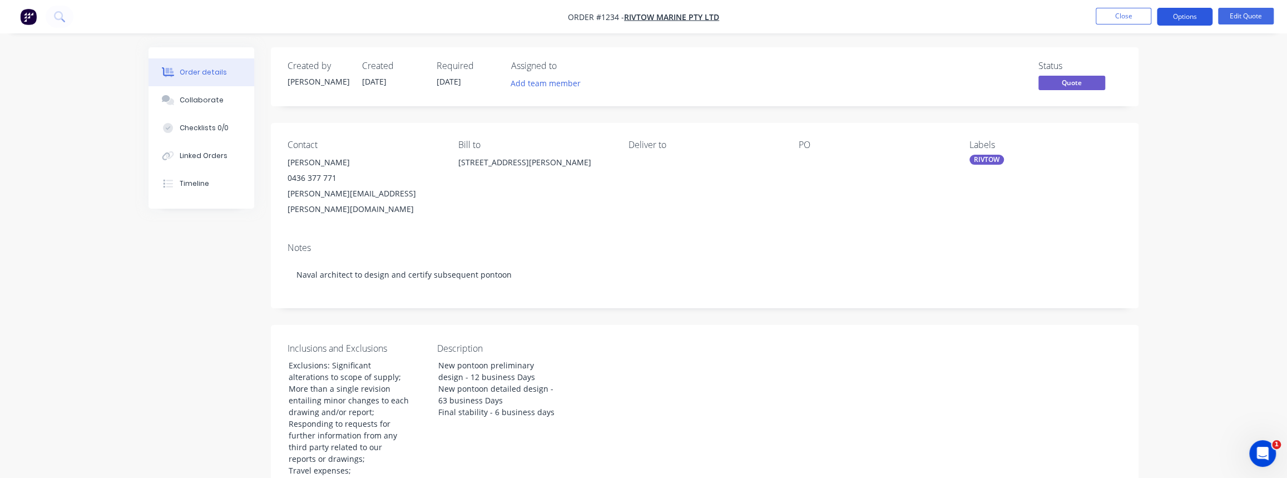
drag, startPoint x: 1156, startPoint y: 22, endPoint x: 1162, endPoint y: 22, distance: 6.1
click at [1157, 22] on div "Options" at bounding box center [1185, 17] width 56 height 18
click at [1165, 22] on button "Options" at bounding box center [1185, 17] width 56 height 18
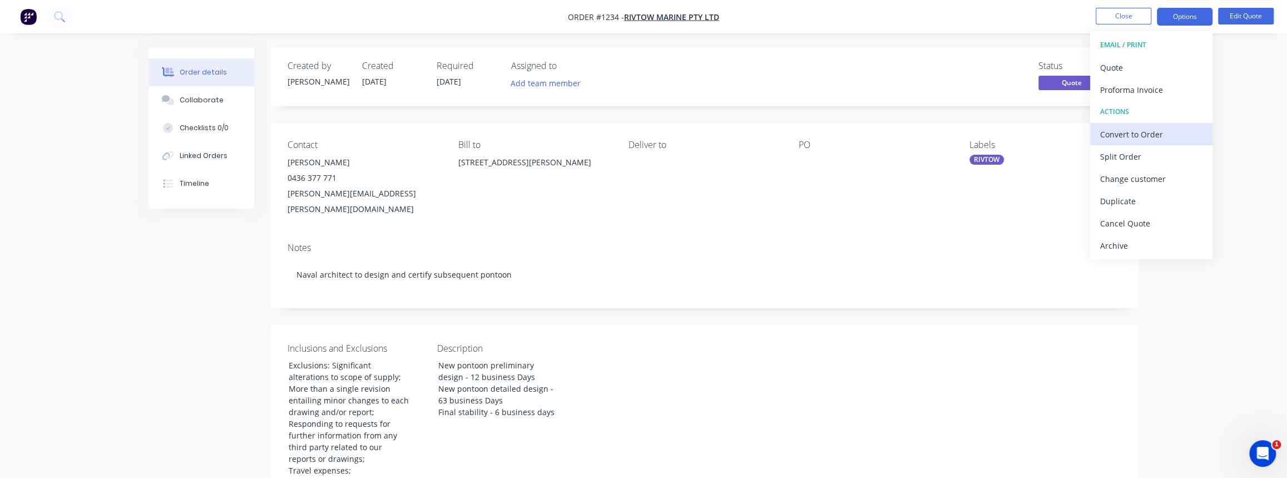
click at [1115, 138] on div "Convert to Order" at bounding box center [1151, 134] width 102 height 16
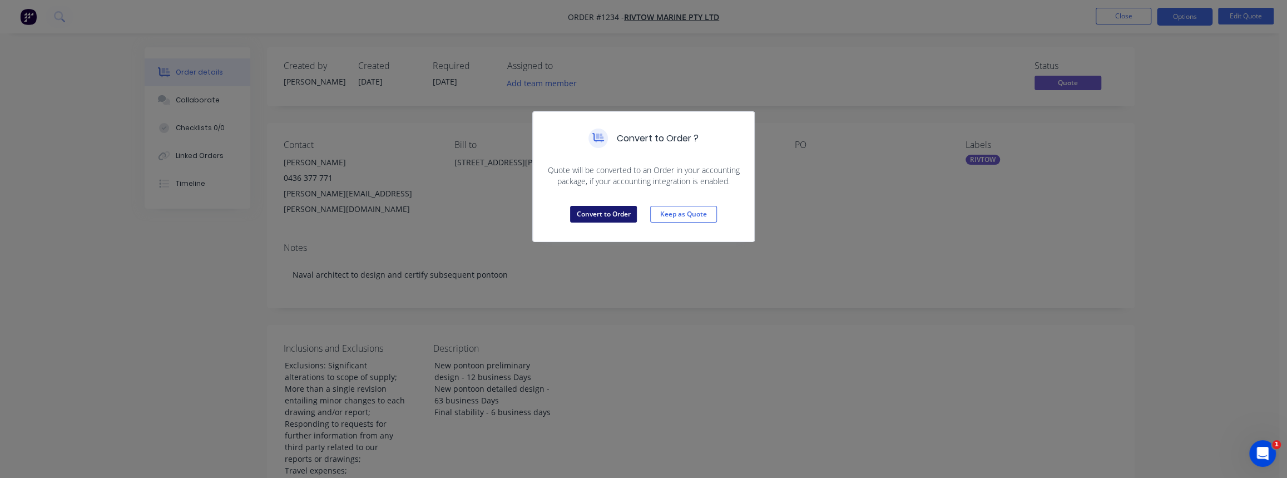
click at [623, 211] on button "Convert to Order" at bounding box center [603, 214] width 67 height 17
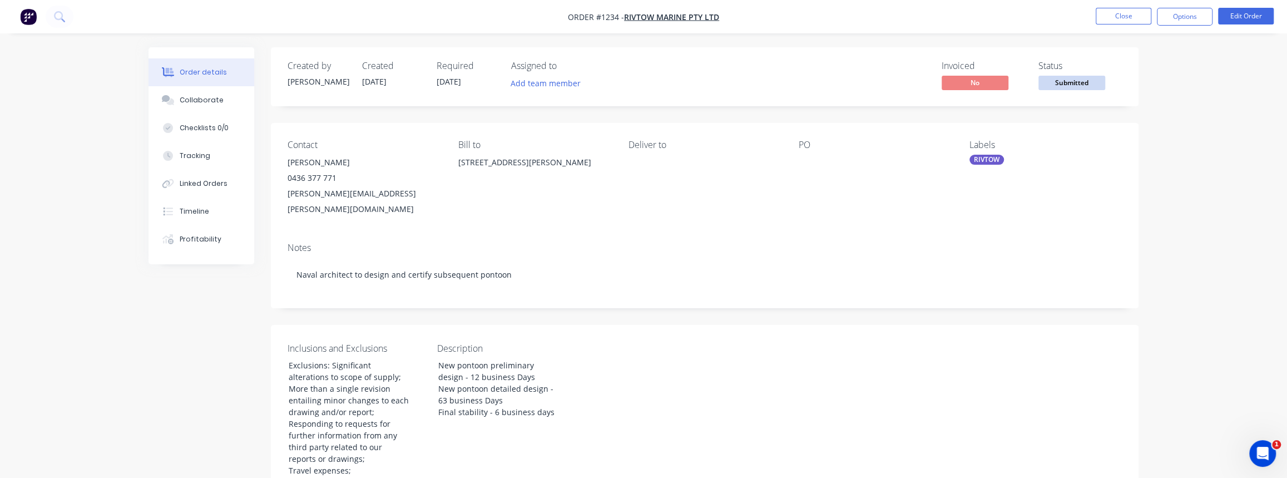
scroll to position [50, 0]
